Goal: Information Seeking & Learning: Learn about a topic

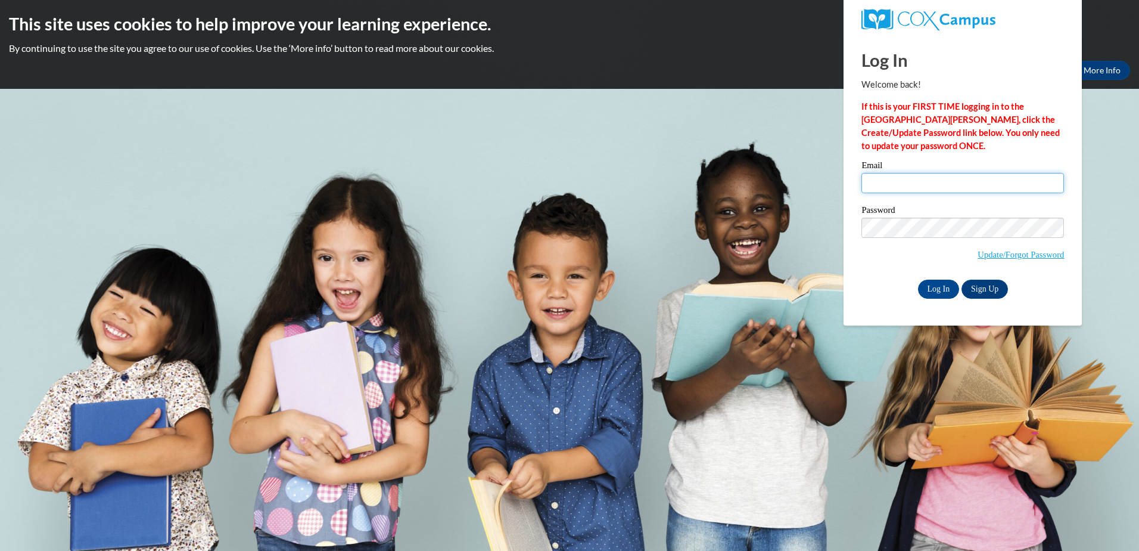
click at [881, 182] on input "Email" at bounding box center [963, 183] width 203 height 20
type input "rlwilson@nmhs.net"
click at [945, 285] on input "Log In" at bounding box center [939, 288] width 42 height 19
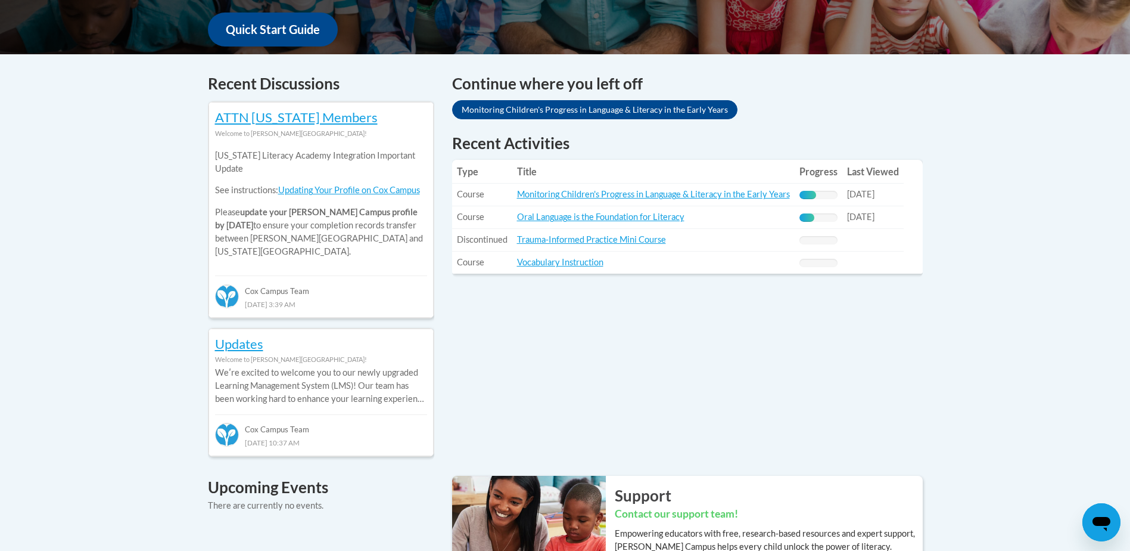
scroll to position [485, 0]
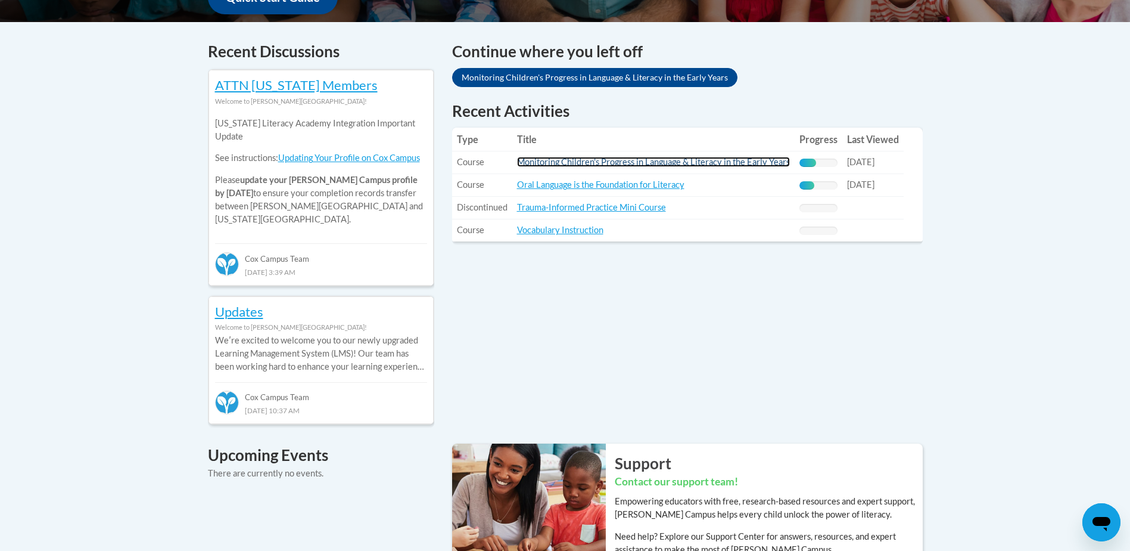
click at [599, 161] on link "Monitoring Children's Progress in Language & Literacy in the Early Years" at bounding box center [653, 162] width 273 height 10
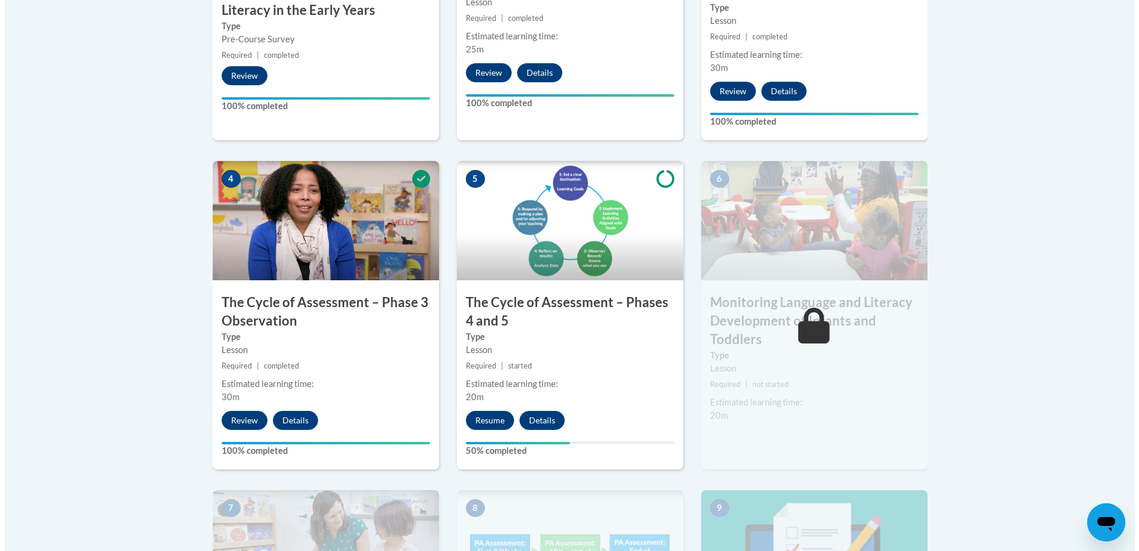
scroll to position [620, 0]
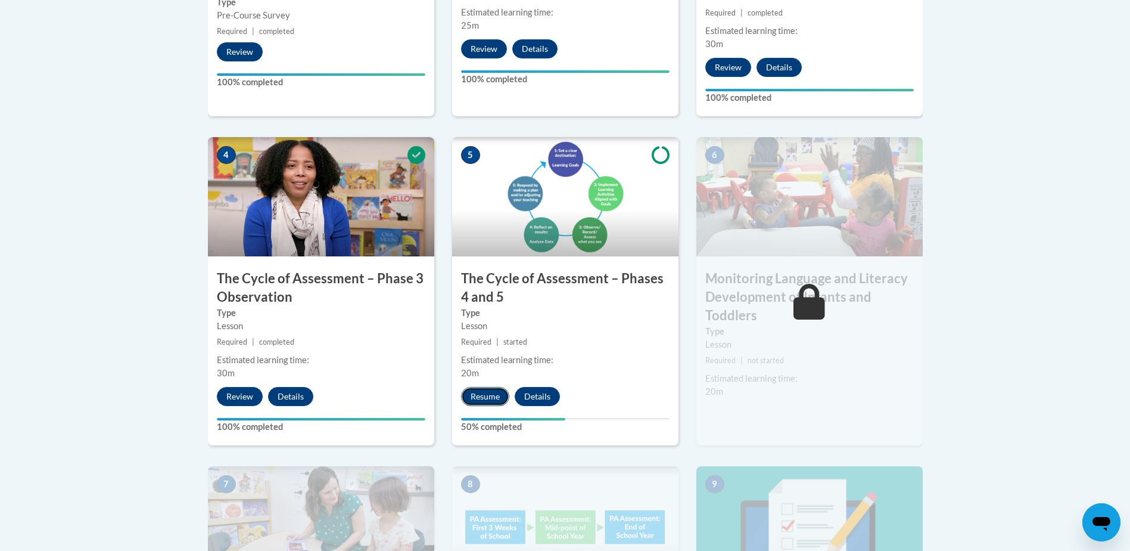
click at [487, 391] on button "Resume" at bounding box center [485, 396] width 48 height 19
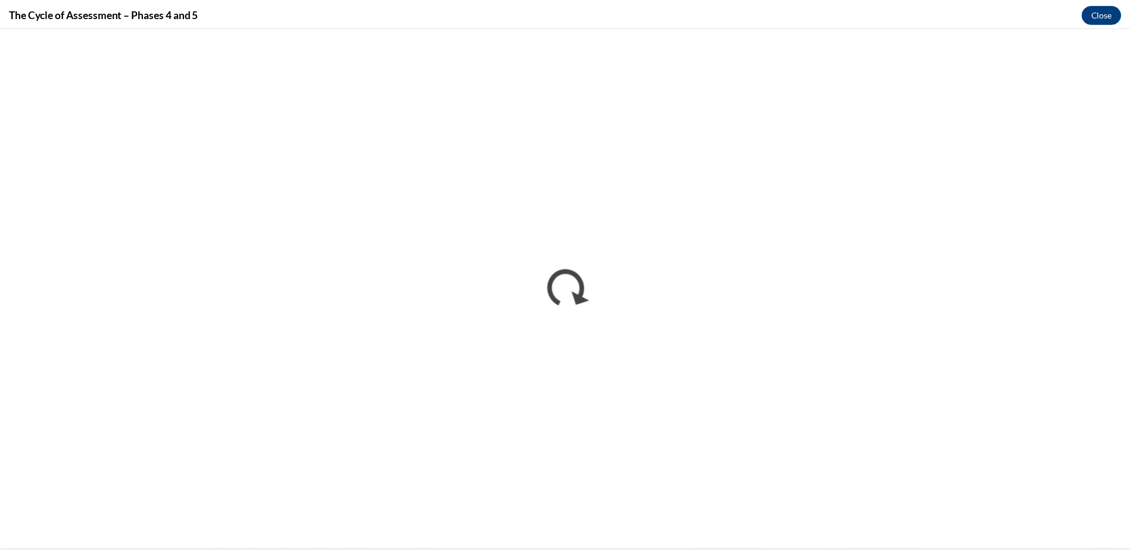
scroll to position [0, 0]
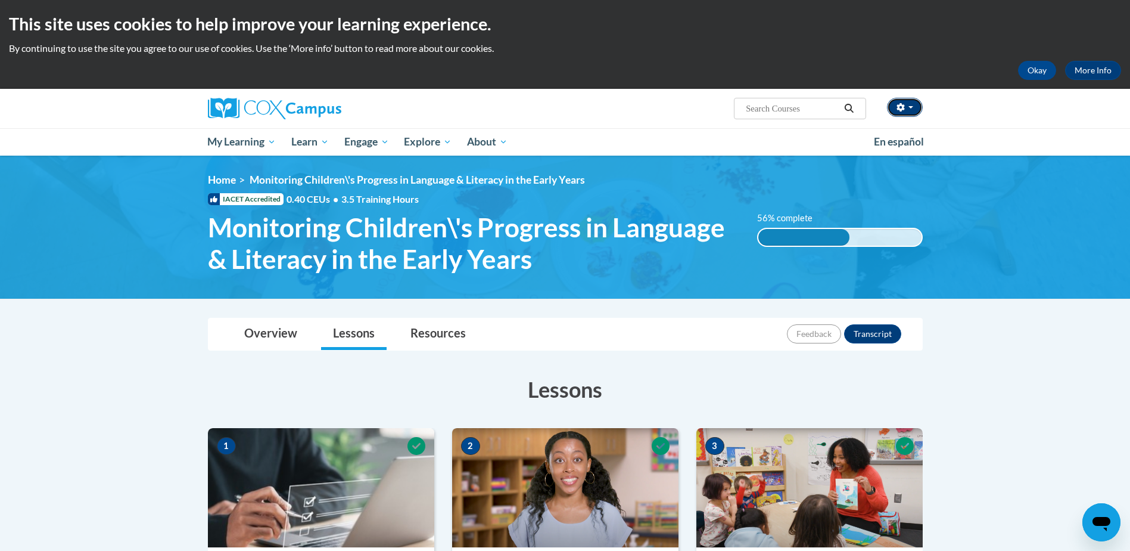
click at [899, 109] on icon "button" at bounding box center [901, 107] width 8 height 8
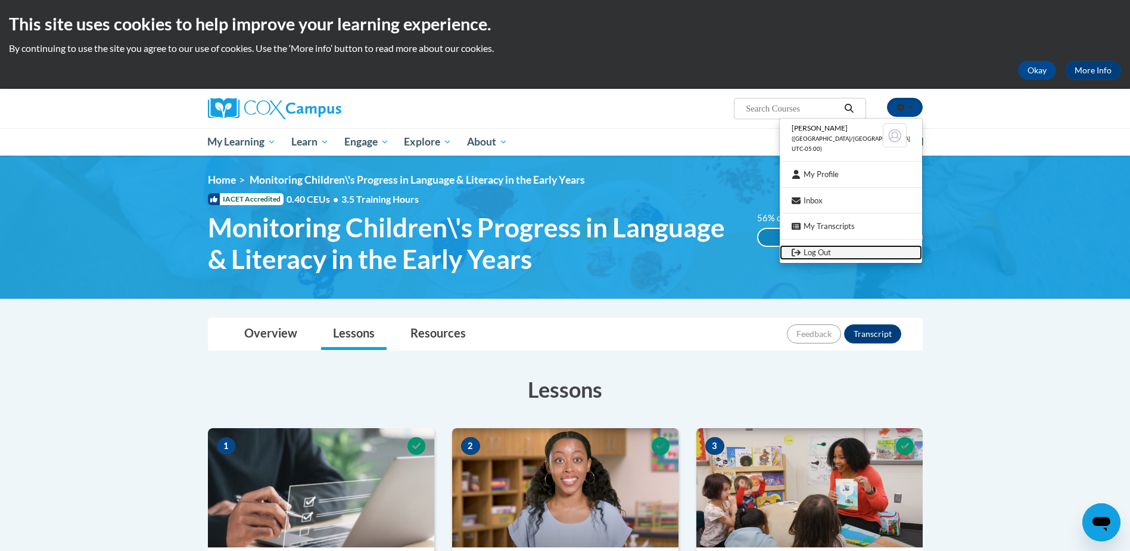
click at [840, 250] on link "Log Out" at bounding box center [851, 252] width 142 height 15
